Goal: Navigation & Orientation: Find specific page/section

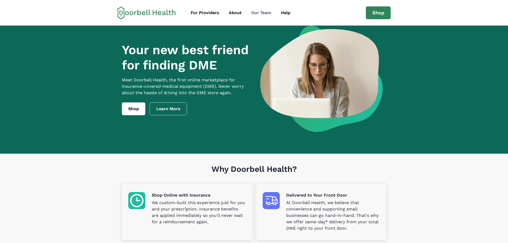
click at [265, 14] on div "Our Team" at bounding box center [261, 13] width 20 height 6
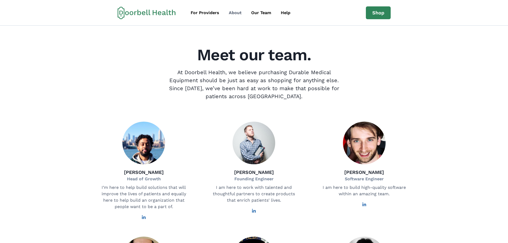
click at [235, 12] on div "About" at bounding box center [235, 13] width 13 height 6
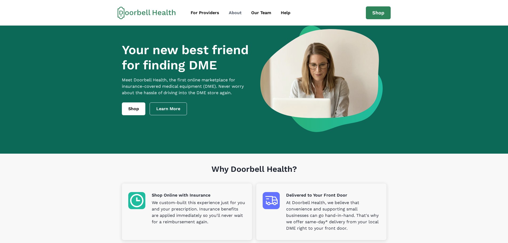
click at [227, 13] on link "About" at bounding box center [235, 12] width 21 height 11
click at [259, 14] on div "Our Team" at bounding box center [261, 13] width 20 height 6
